Goal: Information Seeking & Learning: Check status

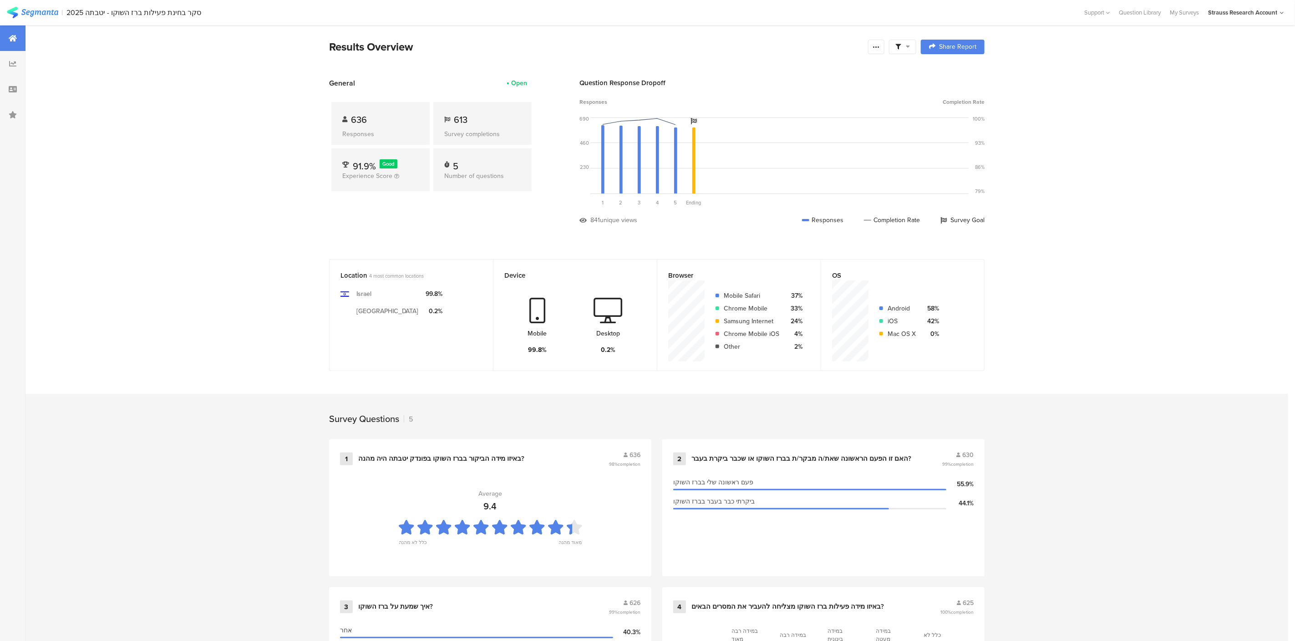
click at [479, 131] on div "Survey completions" at bounding box center [482, 134] width 76 height 10
click at [353, 126] on div "636 Responses" at bounding box center [380, 123] width 98 height 43
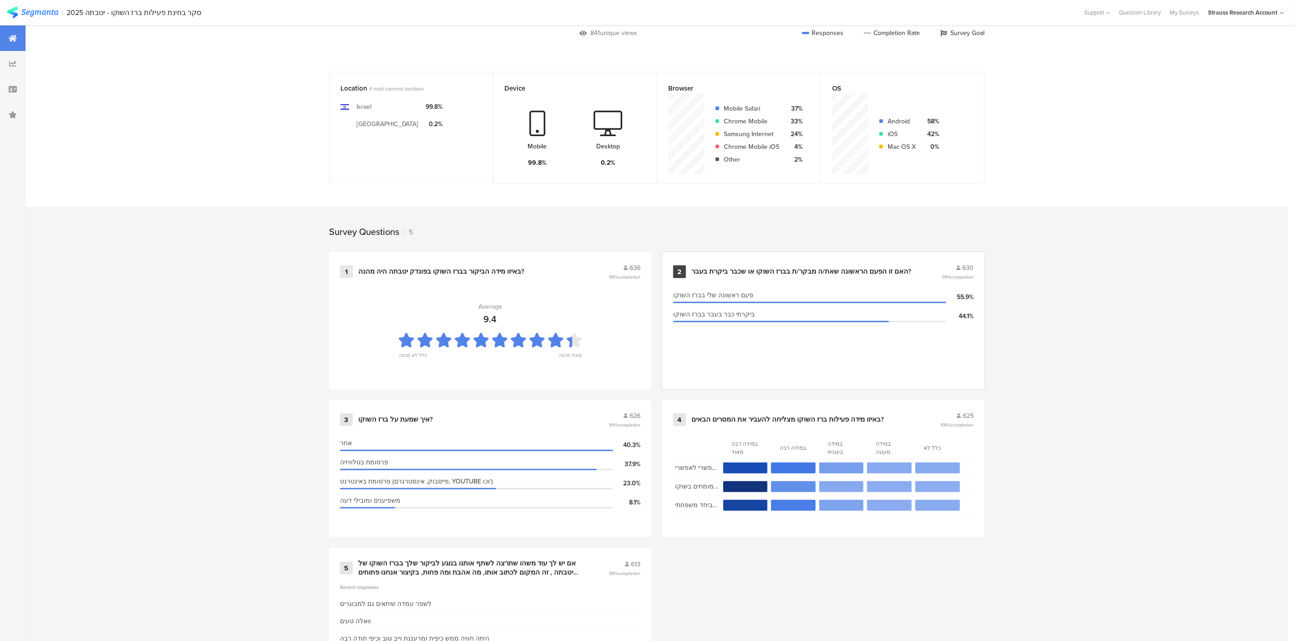
scroll to position [249, 0]
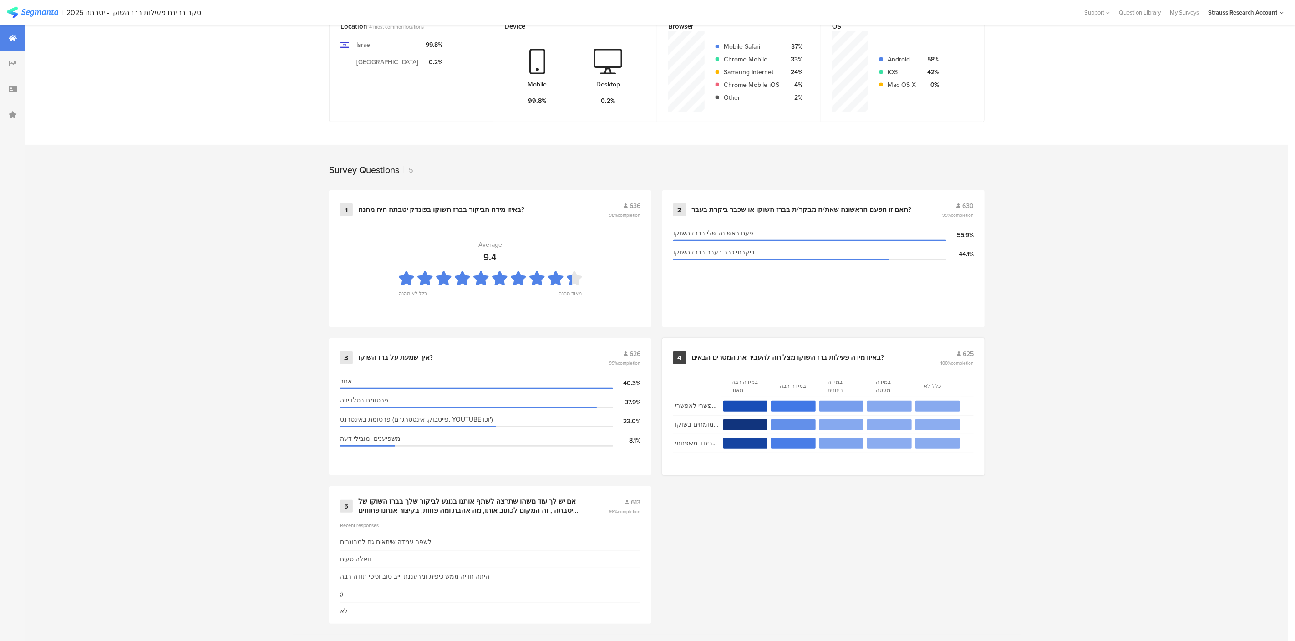
click at [797, 358] on div "באיזו מידה פעילות ברז השוקו מצליחה להעביר את המסרים הבאים?" at bounding box center [787, 357] width 193 height 9
